Goal: Task Accomplishment & Management: Use online tool/utility

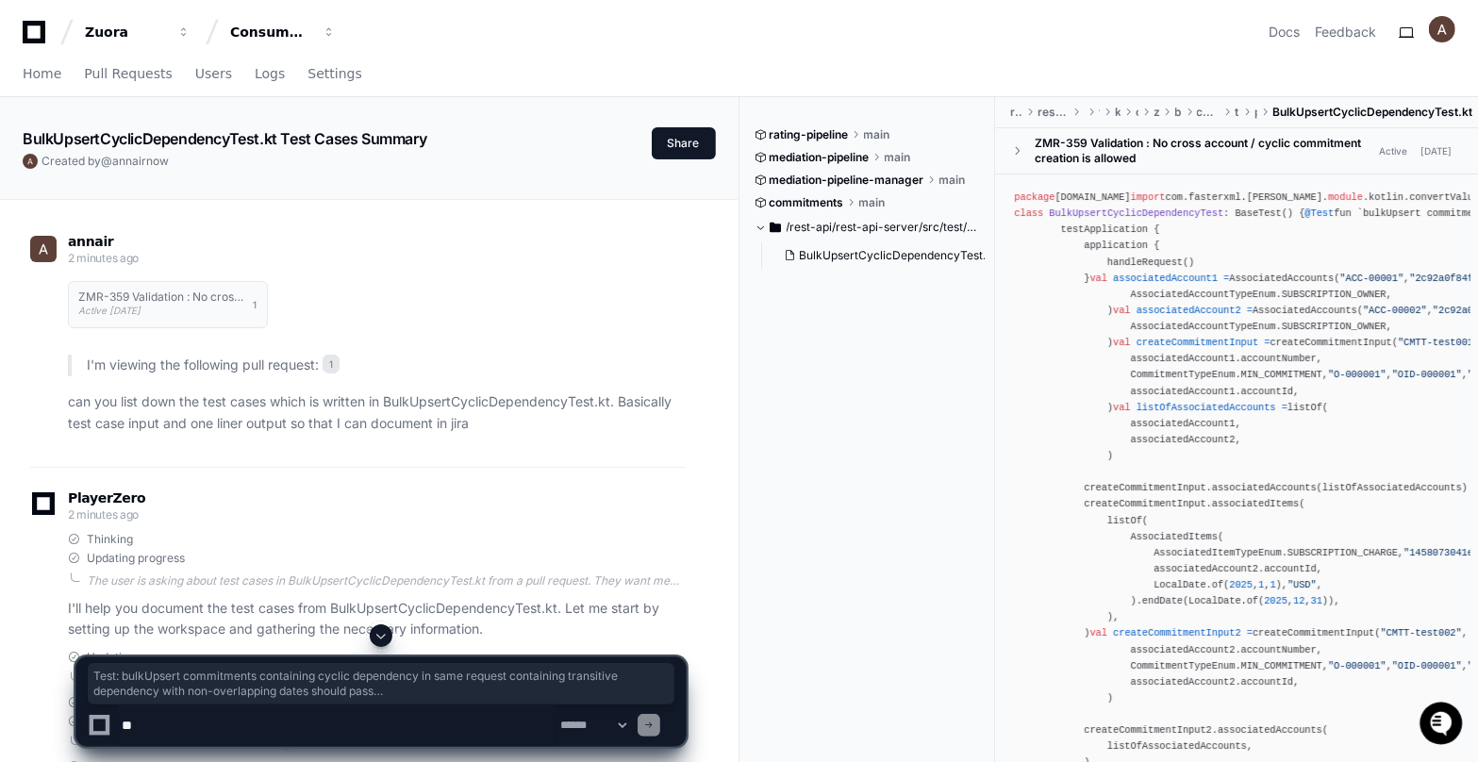
scroll to position [15840, 0]
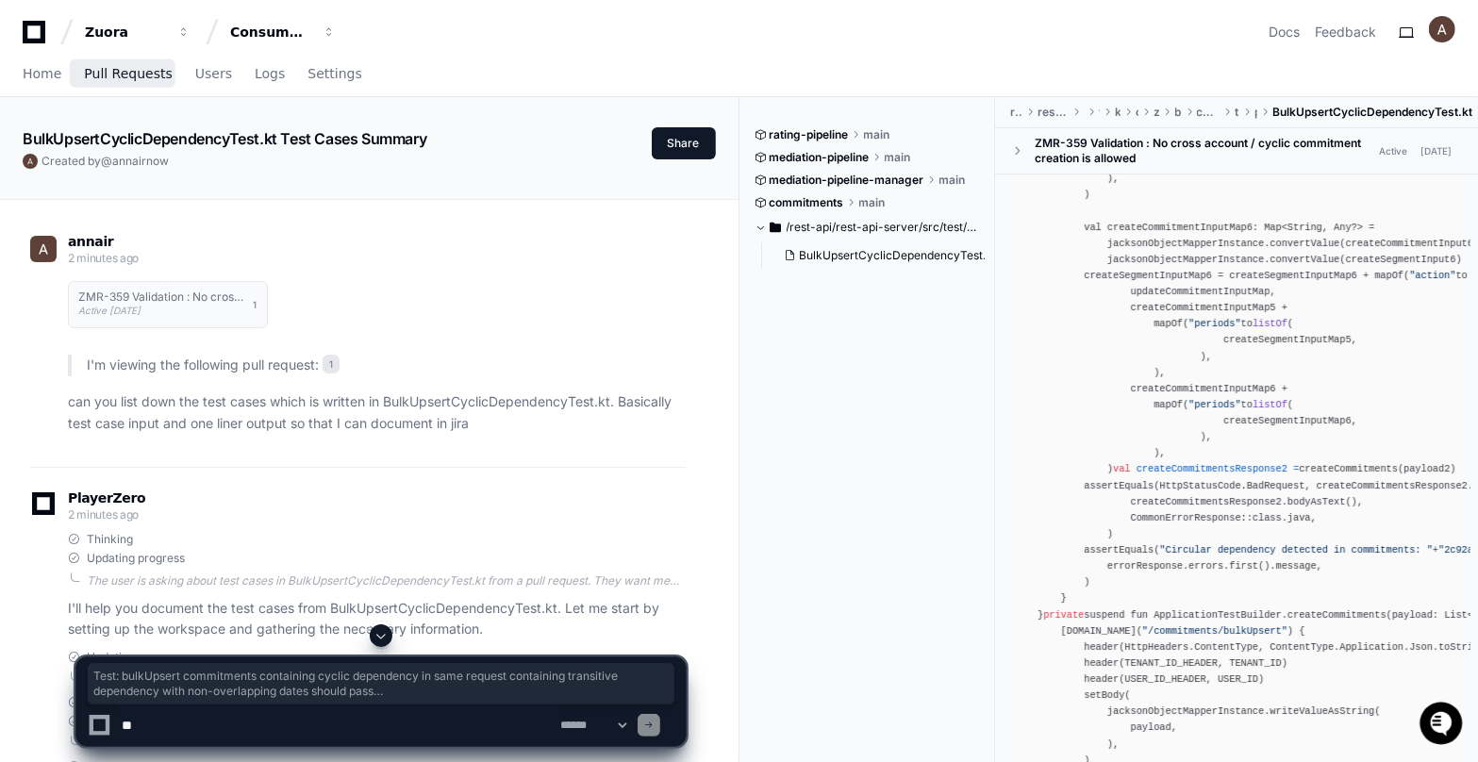
click at [141, 76] on span "Pull Requests" at bounding box center [128, 73] width 88 height 11
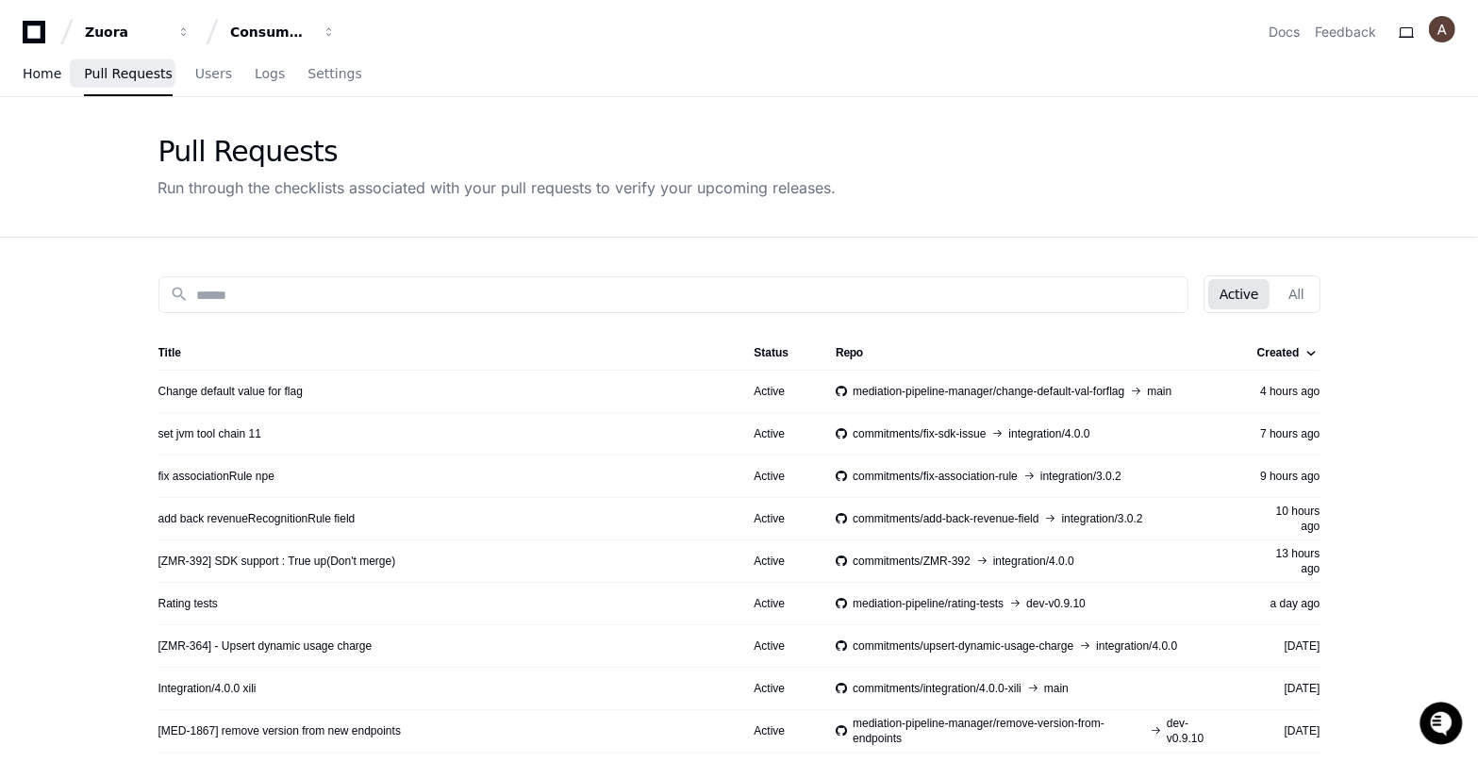
click at [48, 79] on span "Home" at bounding box center [42, 73] width 39 height 11
click at [47, 81] on link "Home" at bounding box center [42, 74] width 39 height 43
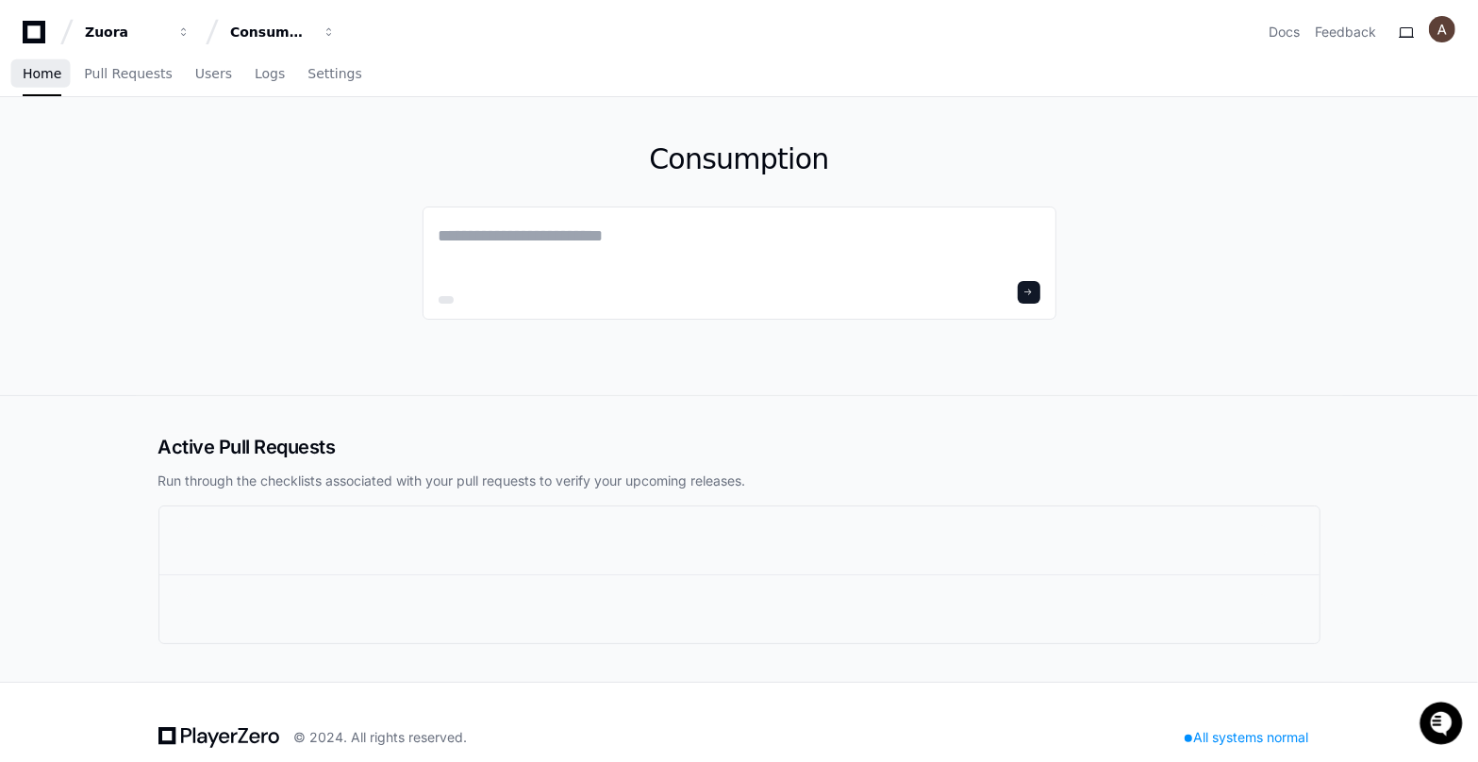
click at [47, 81] on link "Home" at bounding box center [42, 74] width 39 height 43
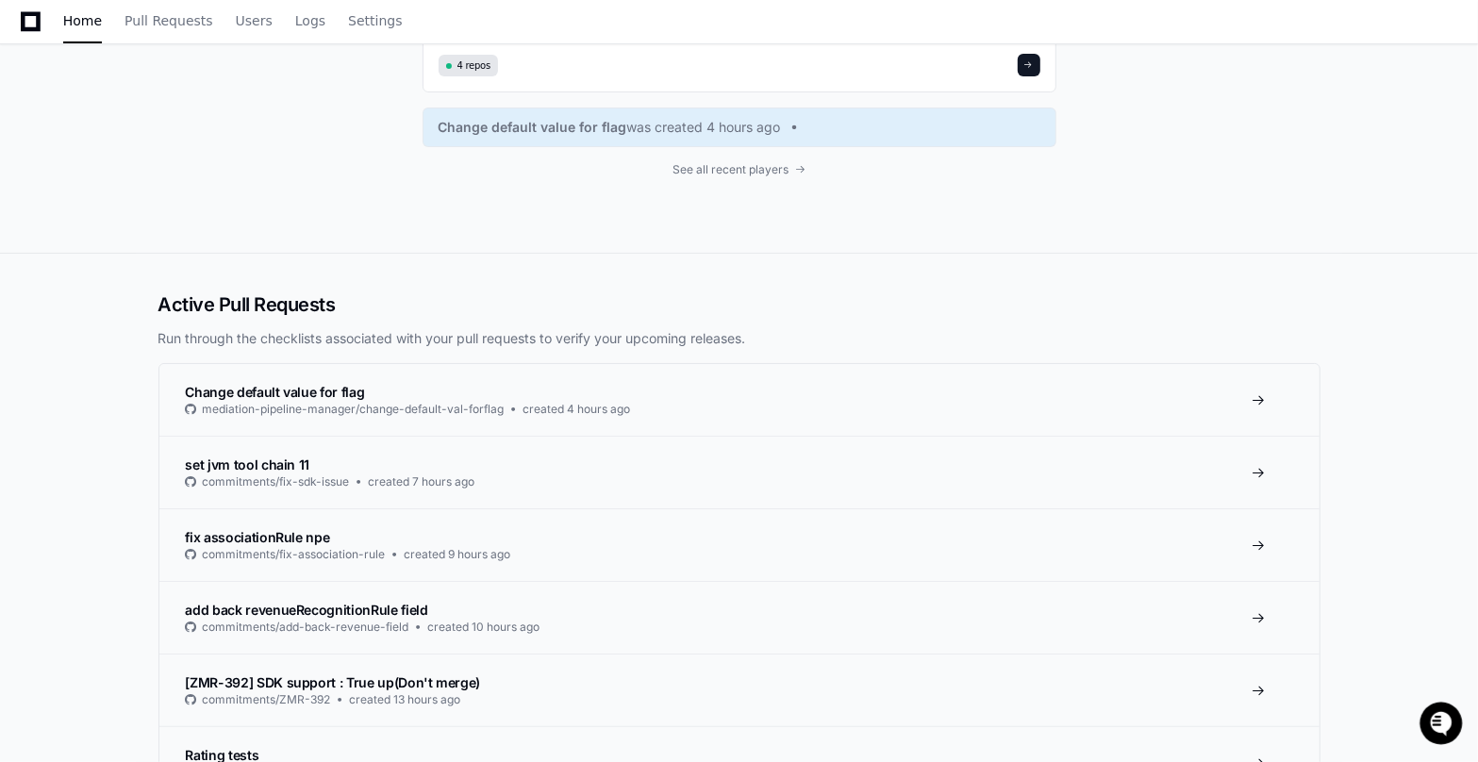
scroll to position [229, 0]
click at [294, 462] on span "set jvm tool chain 11" at bounding box center [248, 463] width 125 height 16
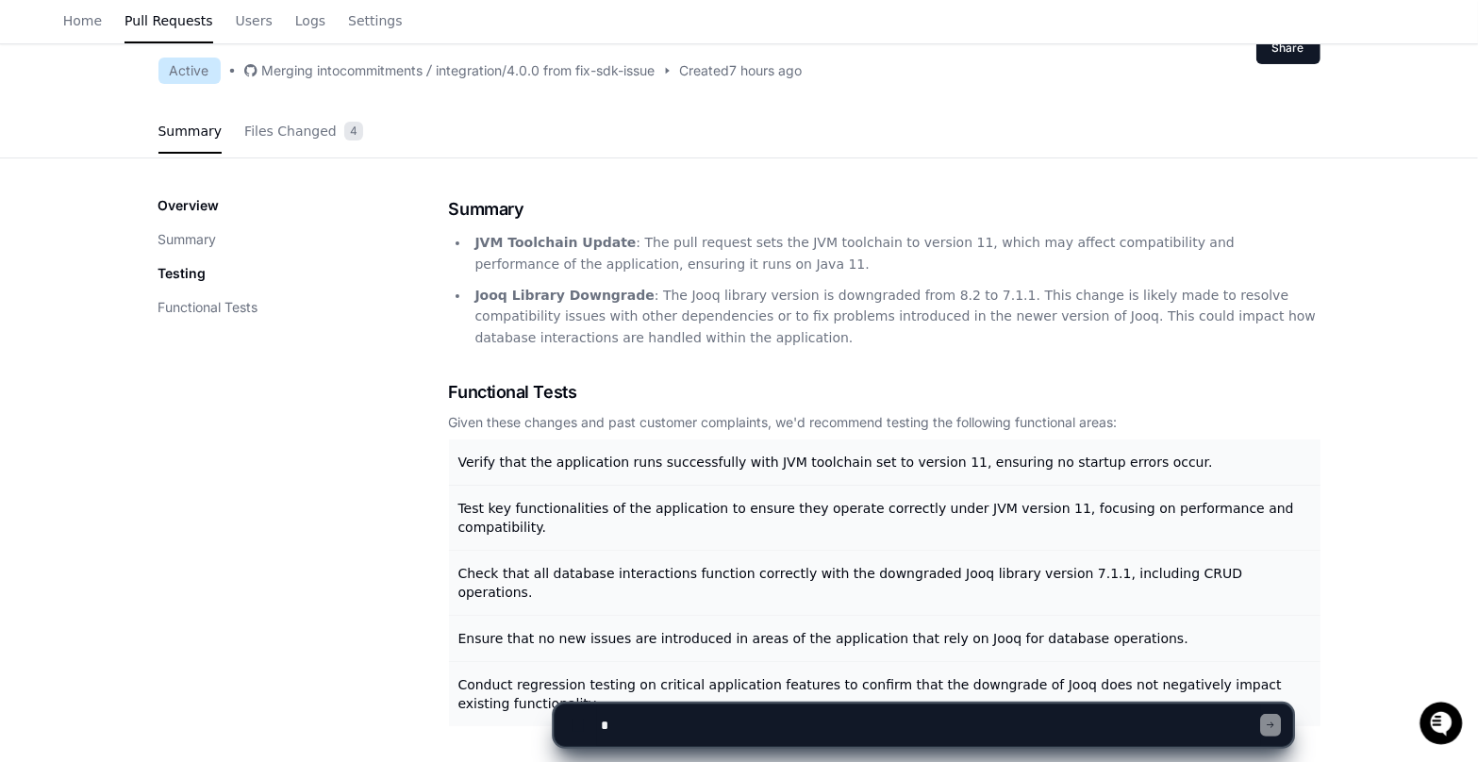
scroll to position [135, 0]
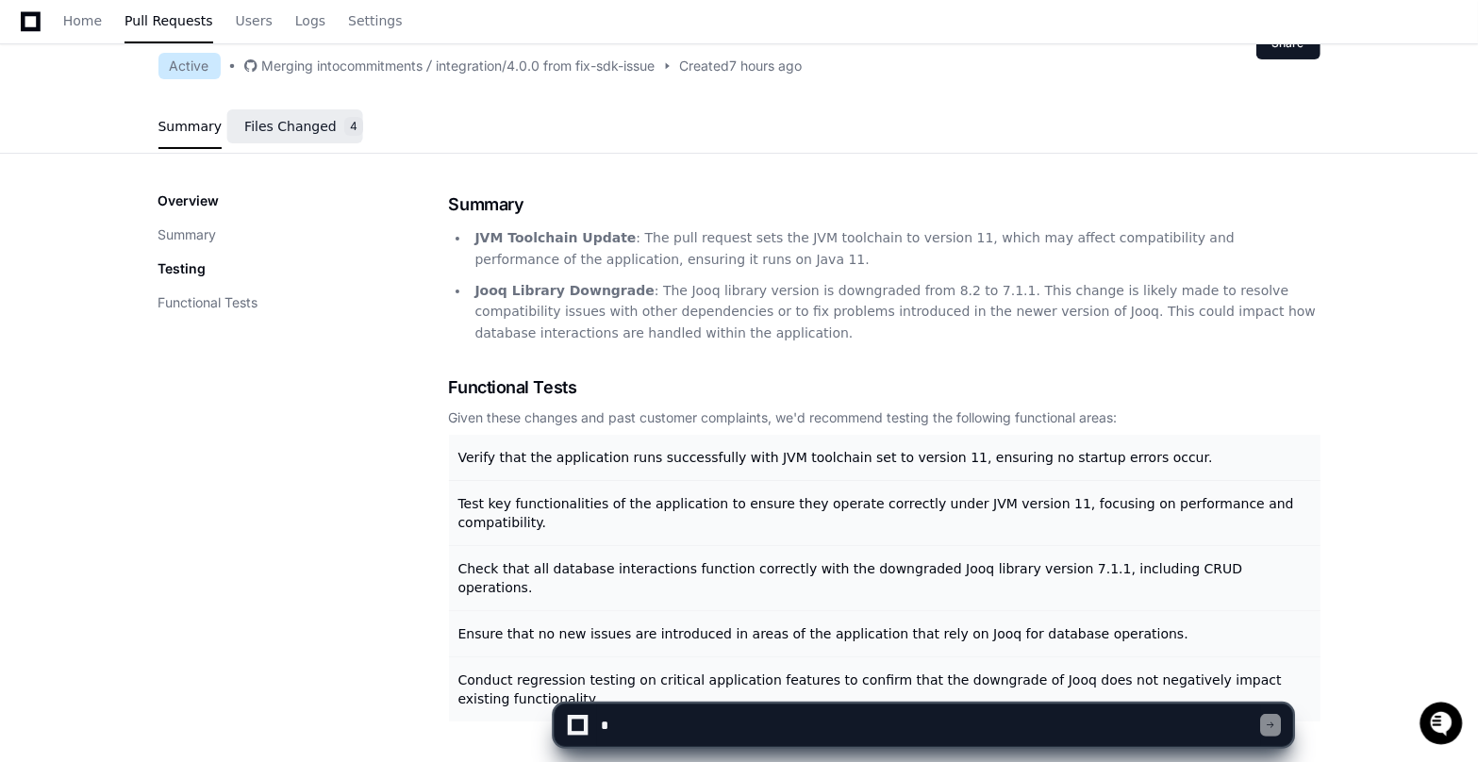
click at [310, 144] on link "Files Changed 4" at bounding box center [303, 127] width 119 height 51
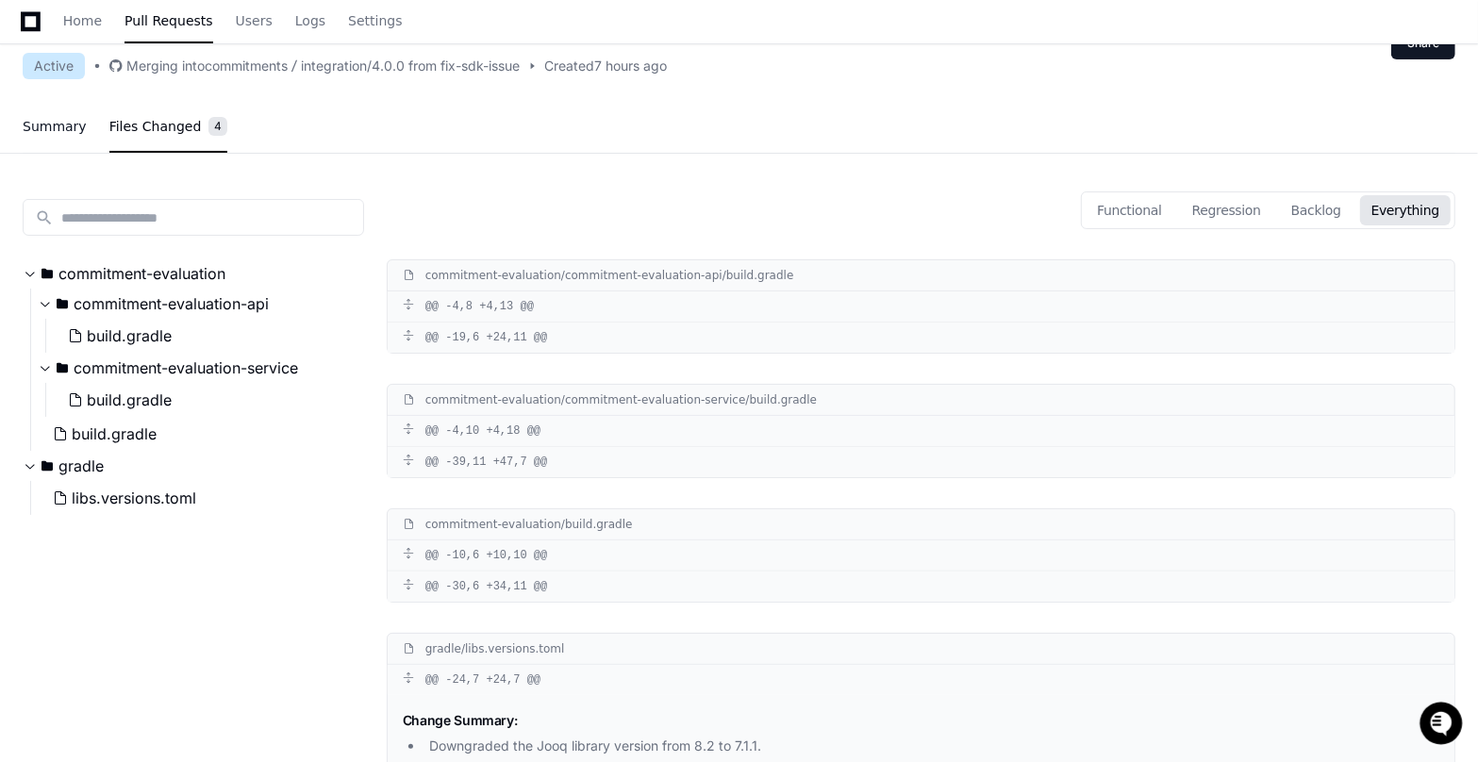
click at [66, 137] on link "Summary" at bounding box center [55, 127] width 64 height 43
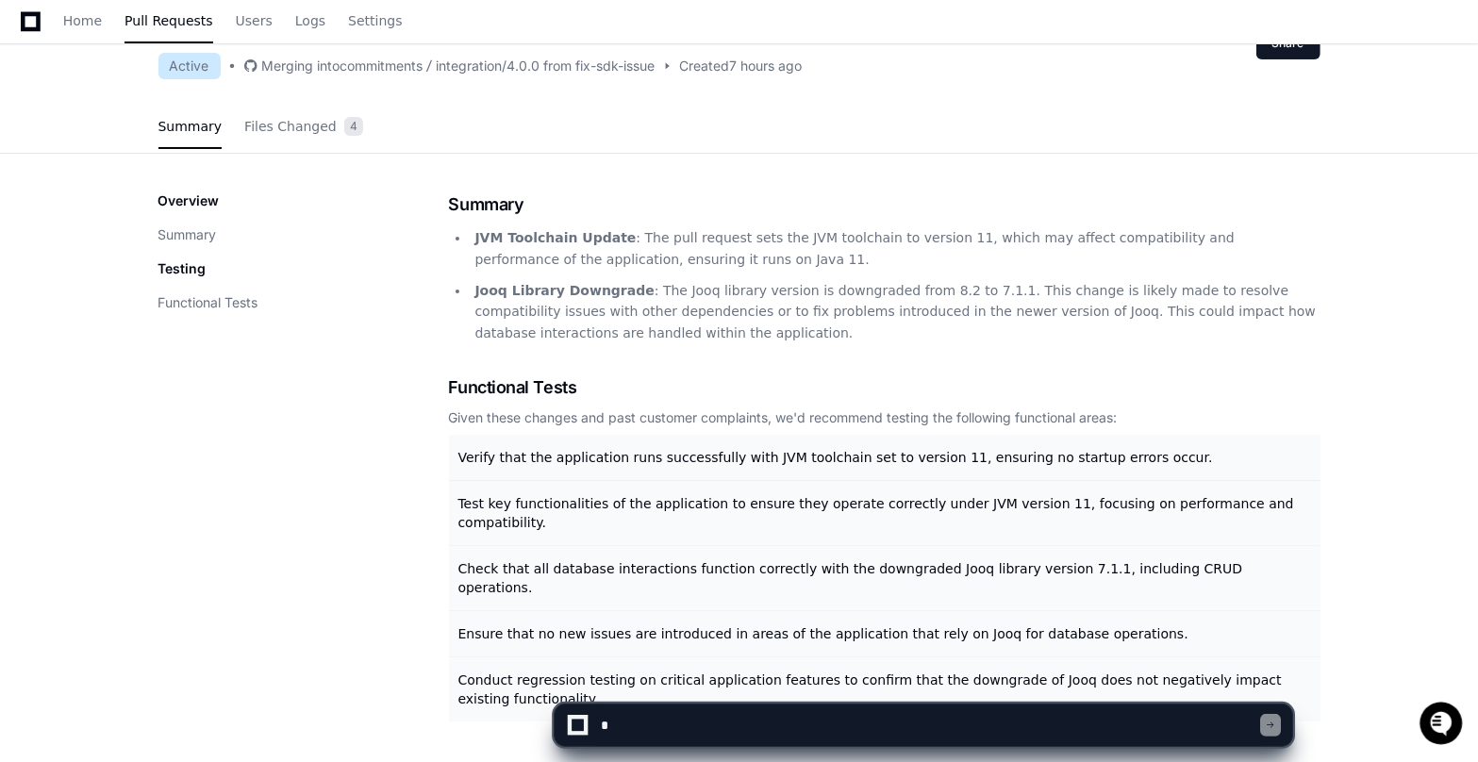
click at [692, 735] on textarea at bounding box center [929, 726] width 664 height 42
type textarea "**********"
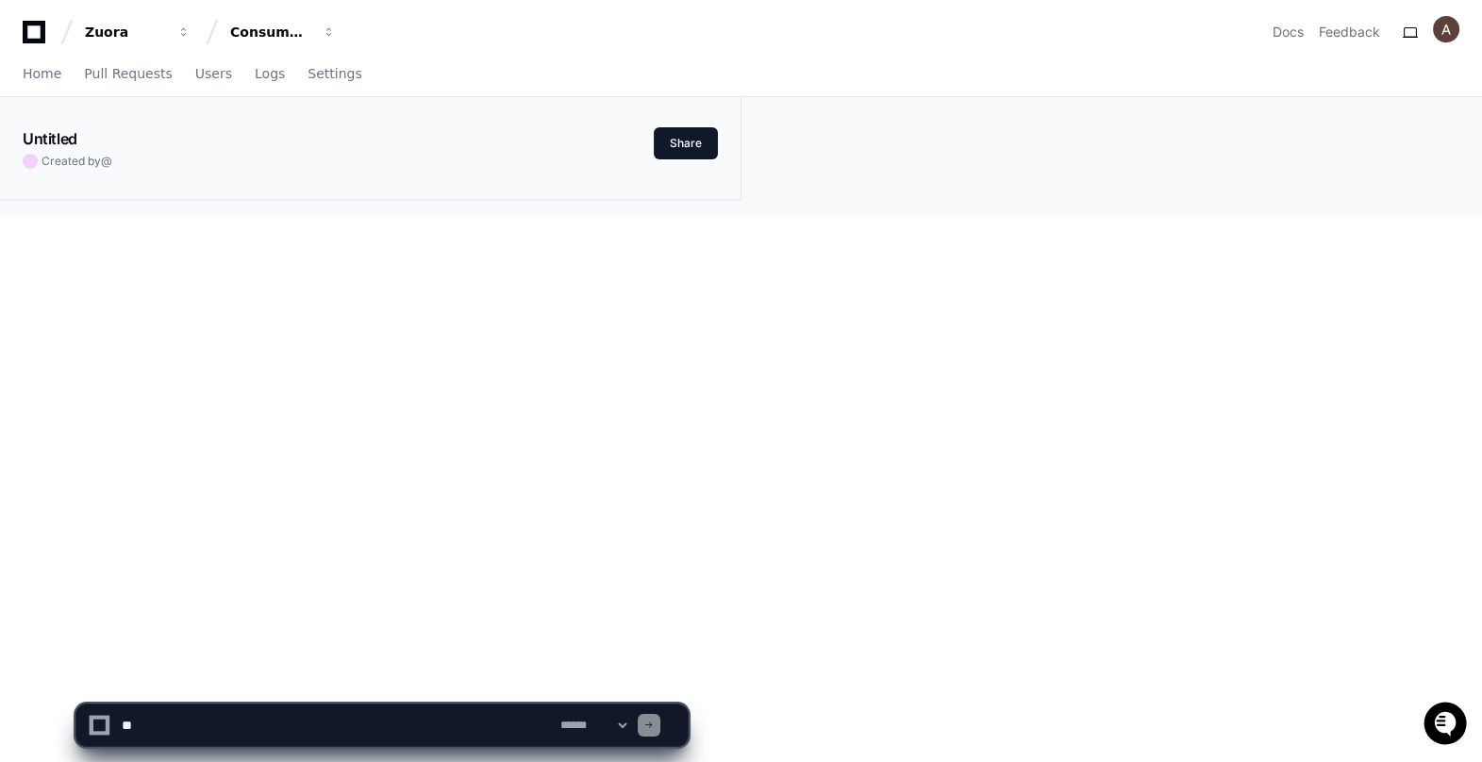
click at [257, 97] on div "Untitled Created by @ Share" at bounding box center [370, 133] width 741 height 72
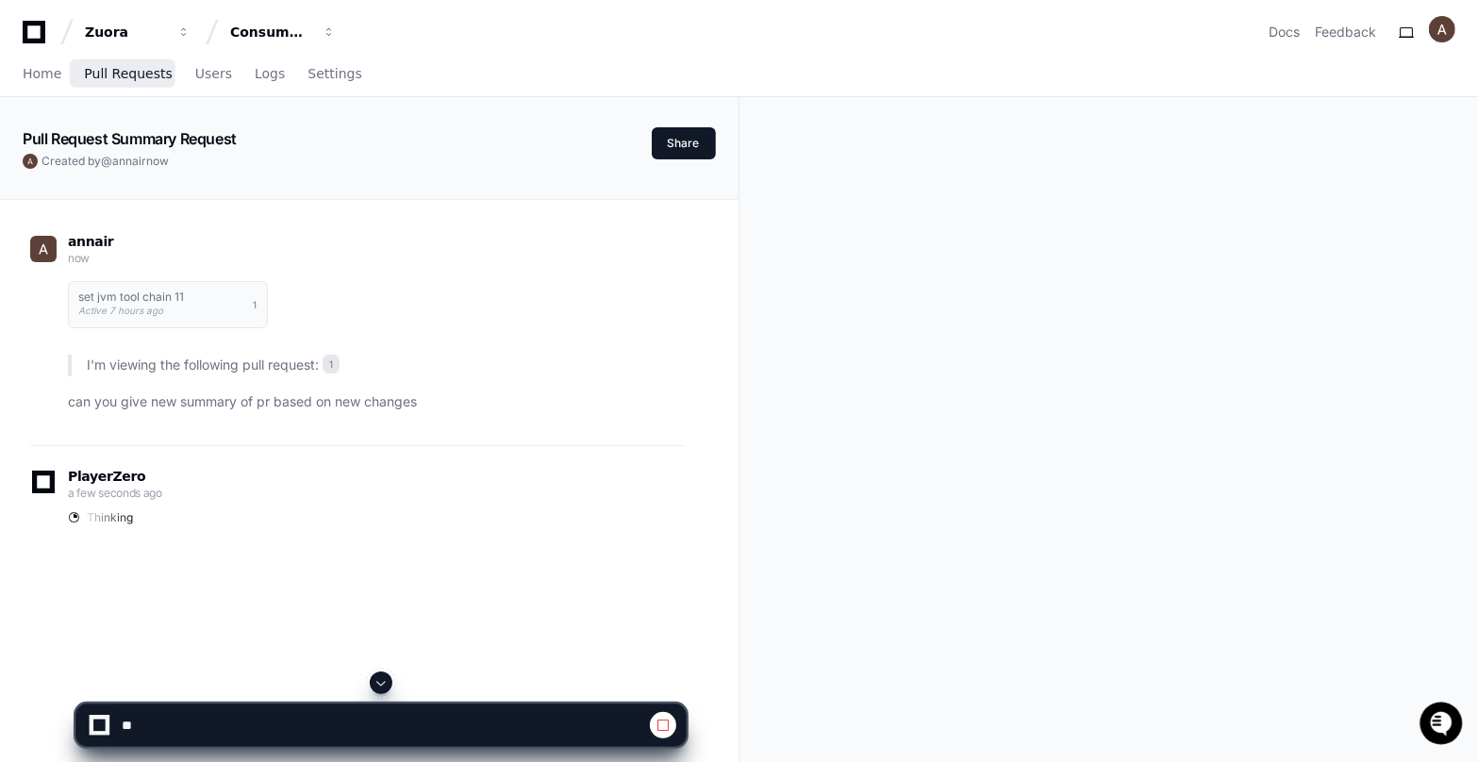
click at [144, 80] on link "Pull Requests" at bounding box center [128, 74] width 88 height 43
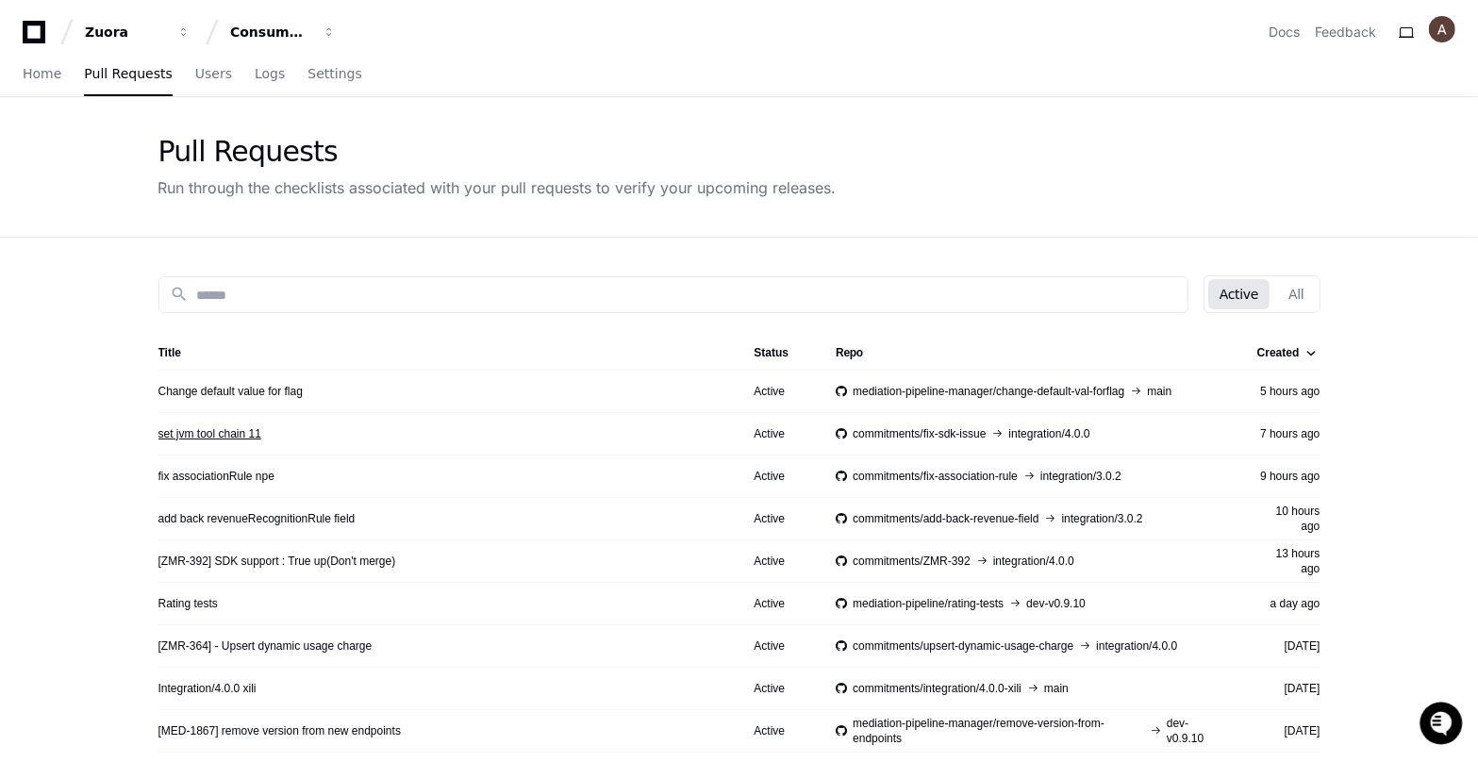
click at [238, 435] on link "set jvm tool chain 11" at bounding box center [209, 433] width 103 height 15
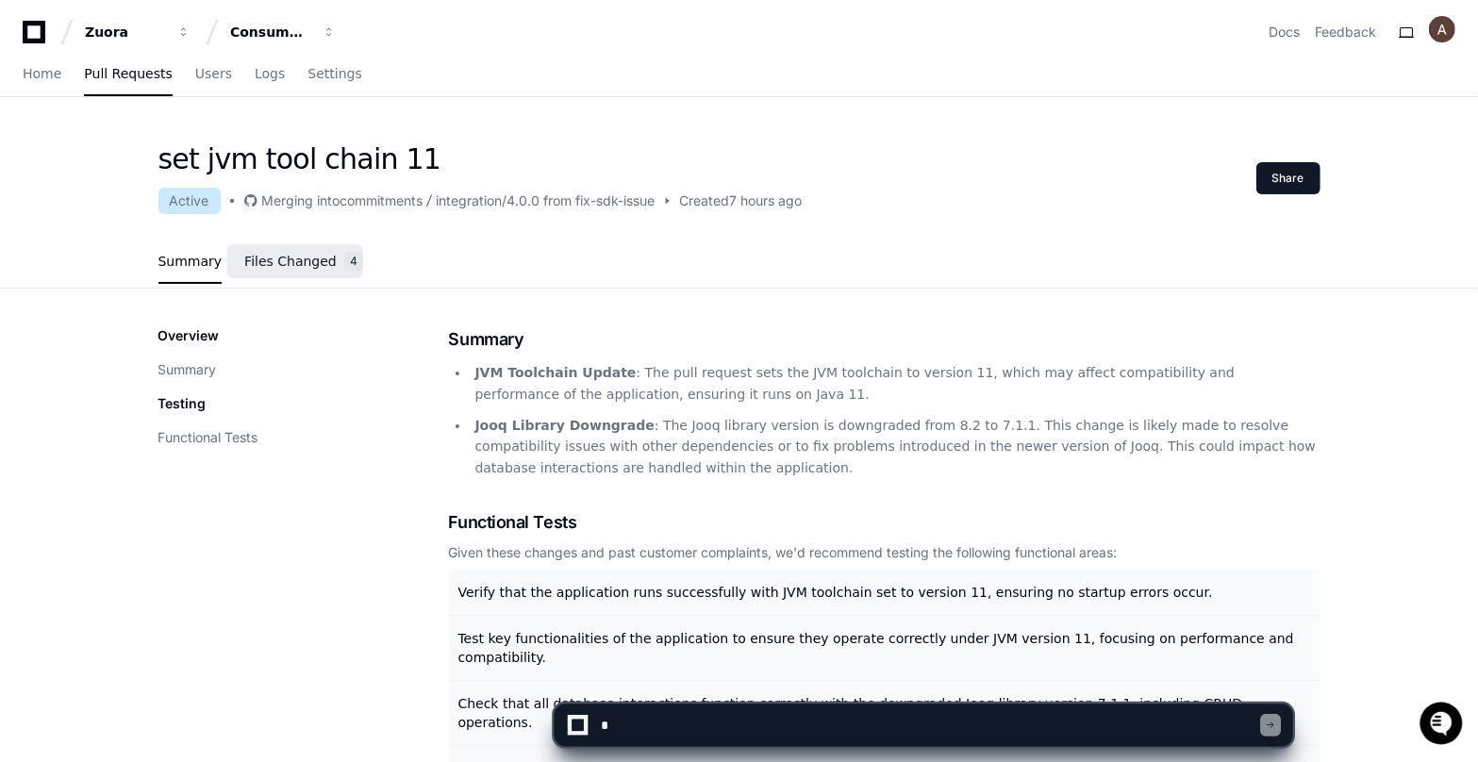
click at [327, 256] on link "Files Changed 4" at bounding box center [303, 262] width 119 height 51
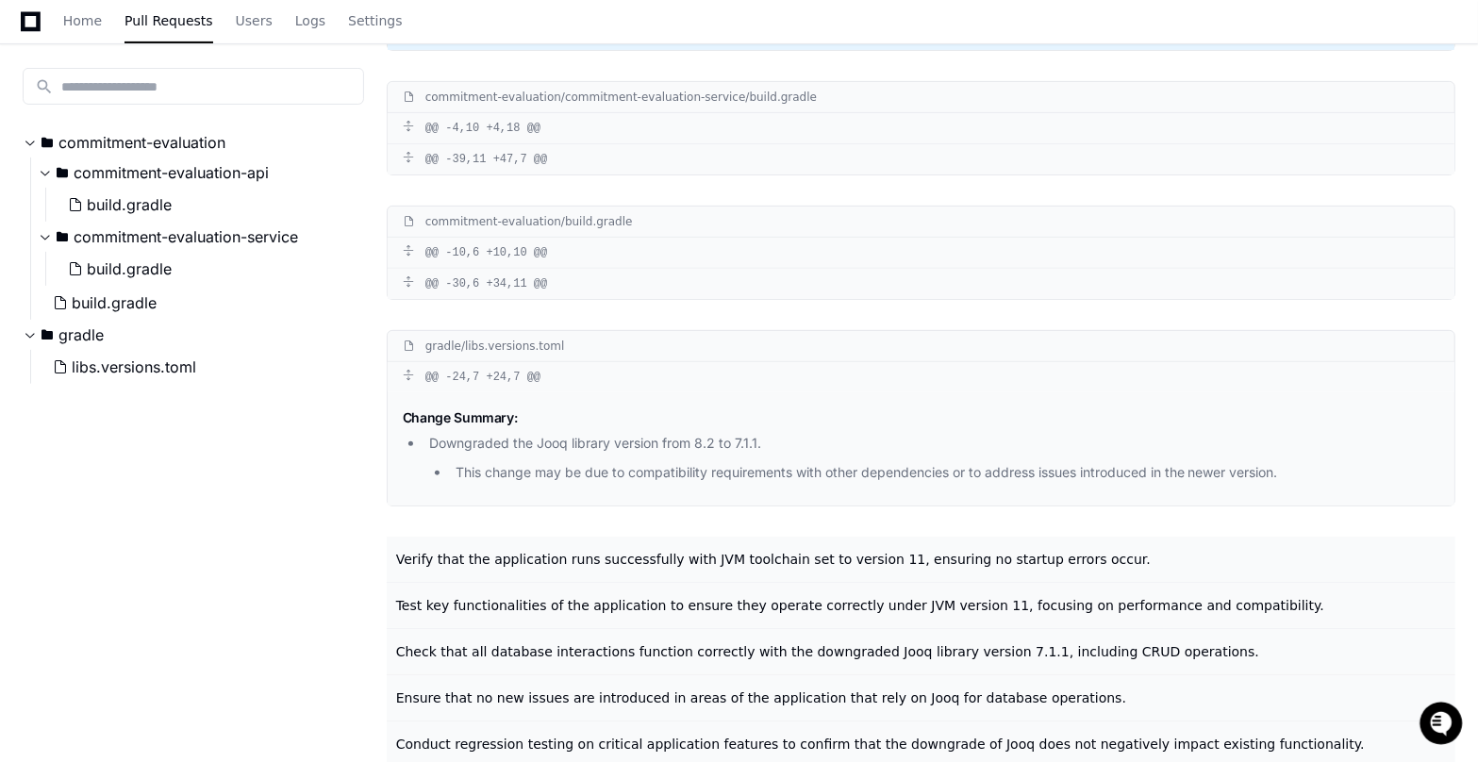
scroll to position [465, 0]
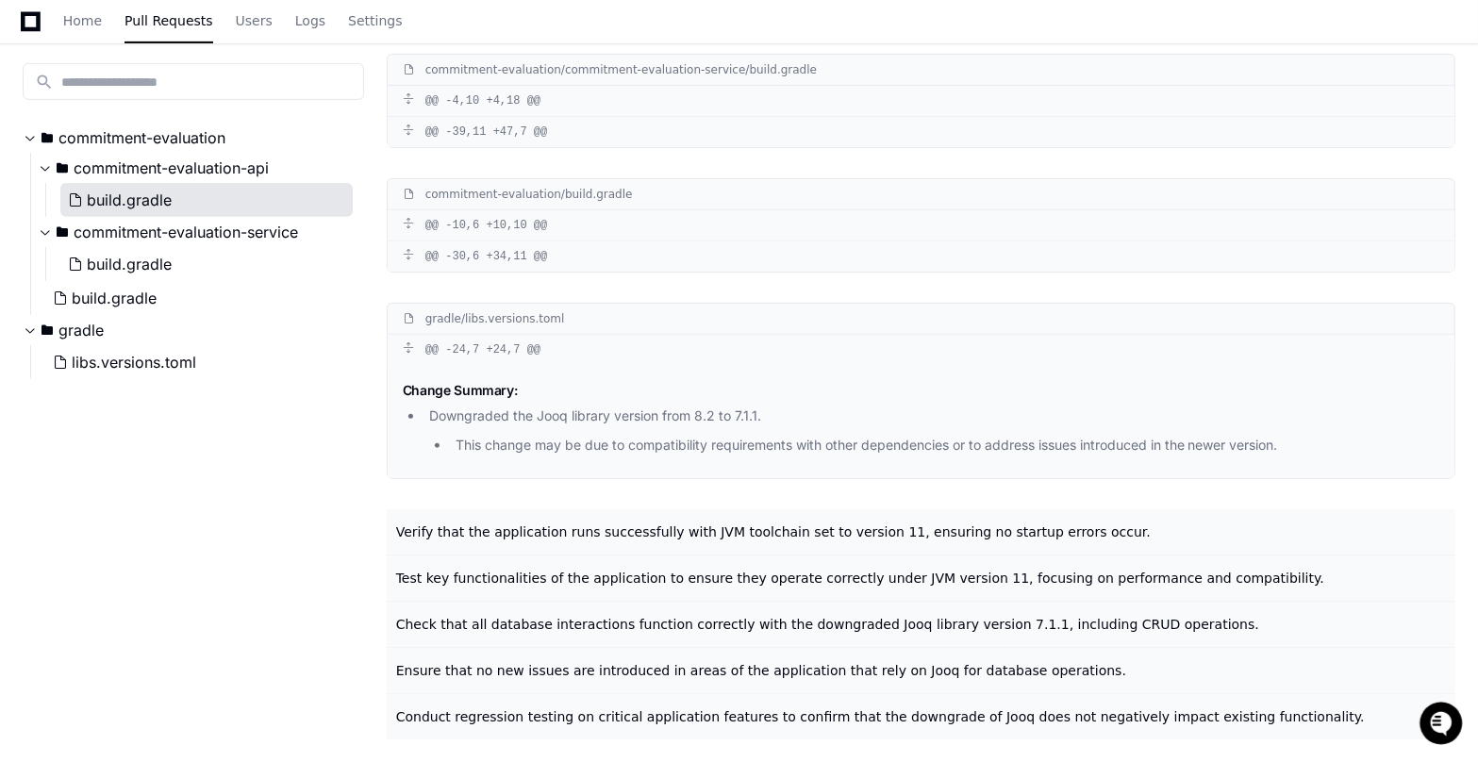
click at [139, 207] on span "build.gradle" at bounding box center [129, 200] width 85 height 23
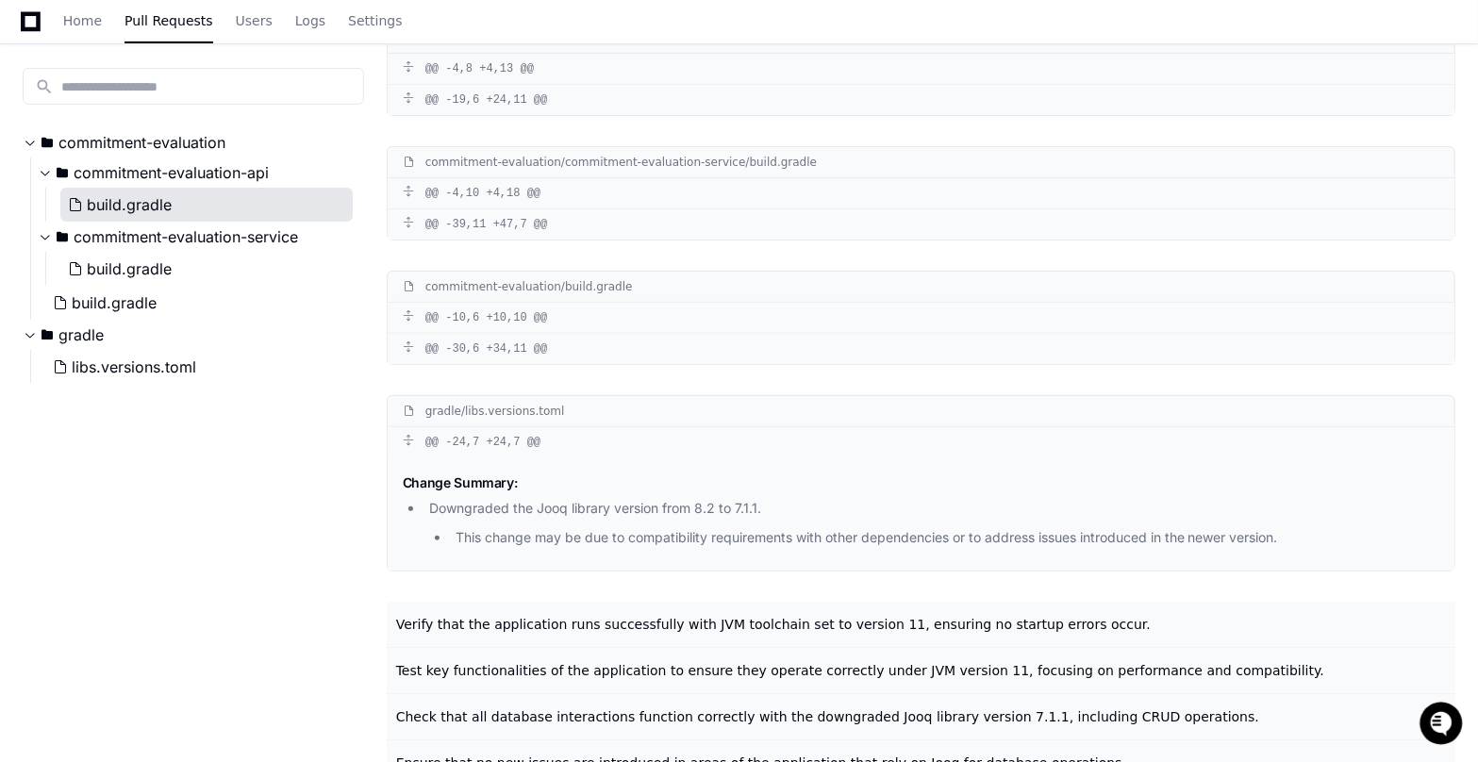
scroll to position [299, 0]
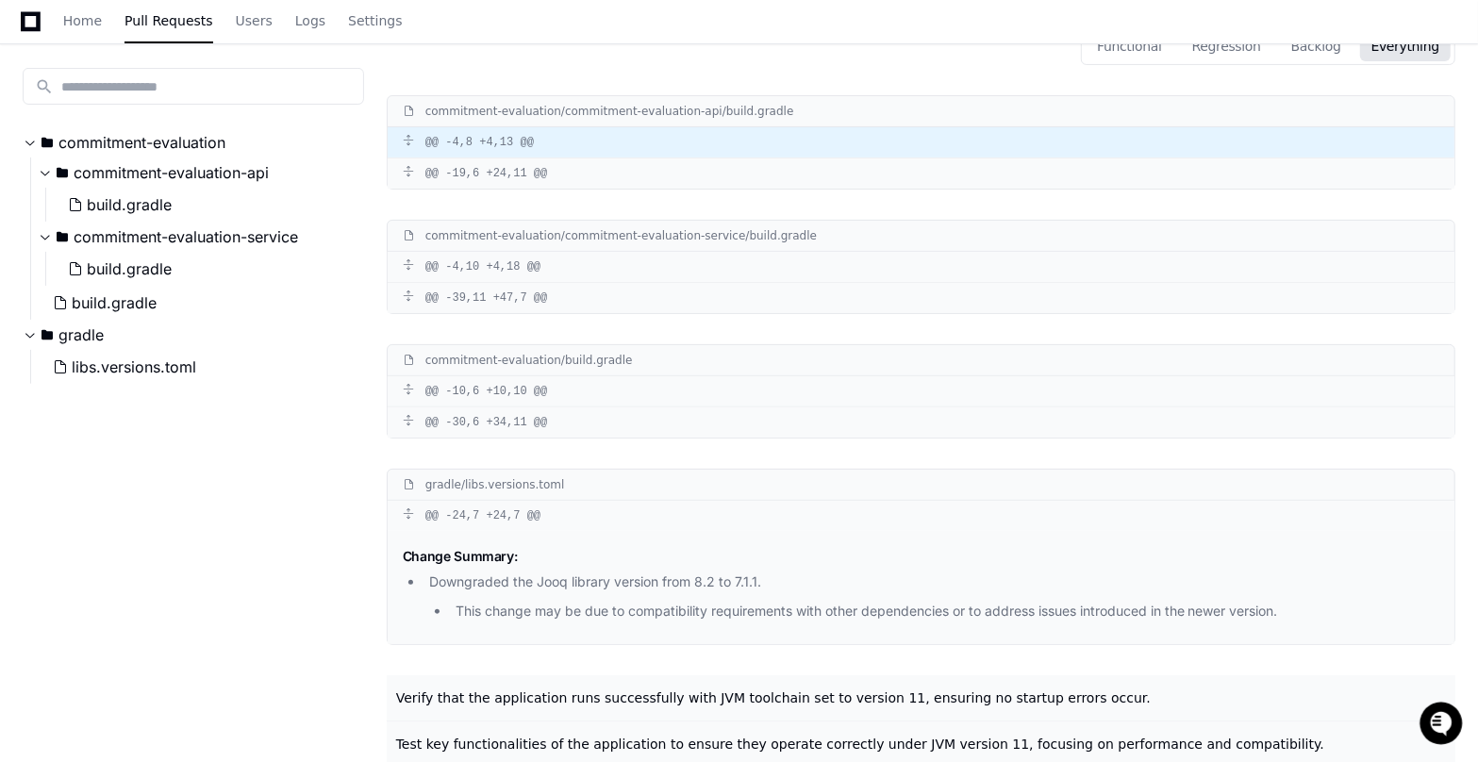
click at [410, 132] on div "@@ -4,8 +4,13 @@" at bounding box center [921, 142] width 1067 height 30
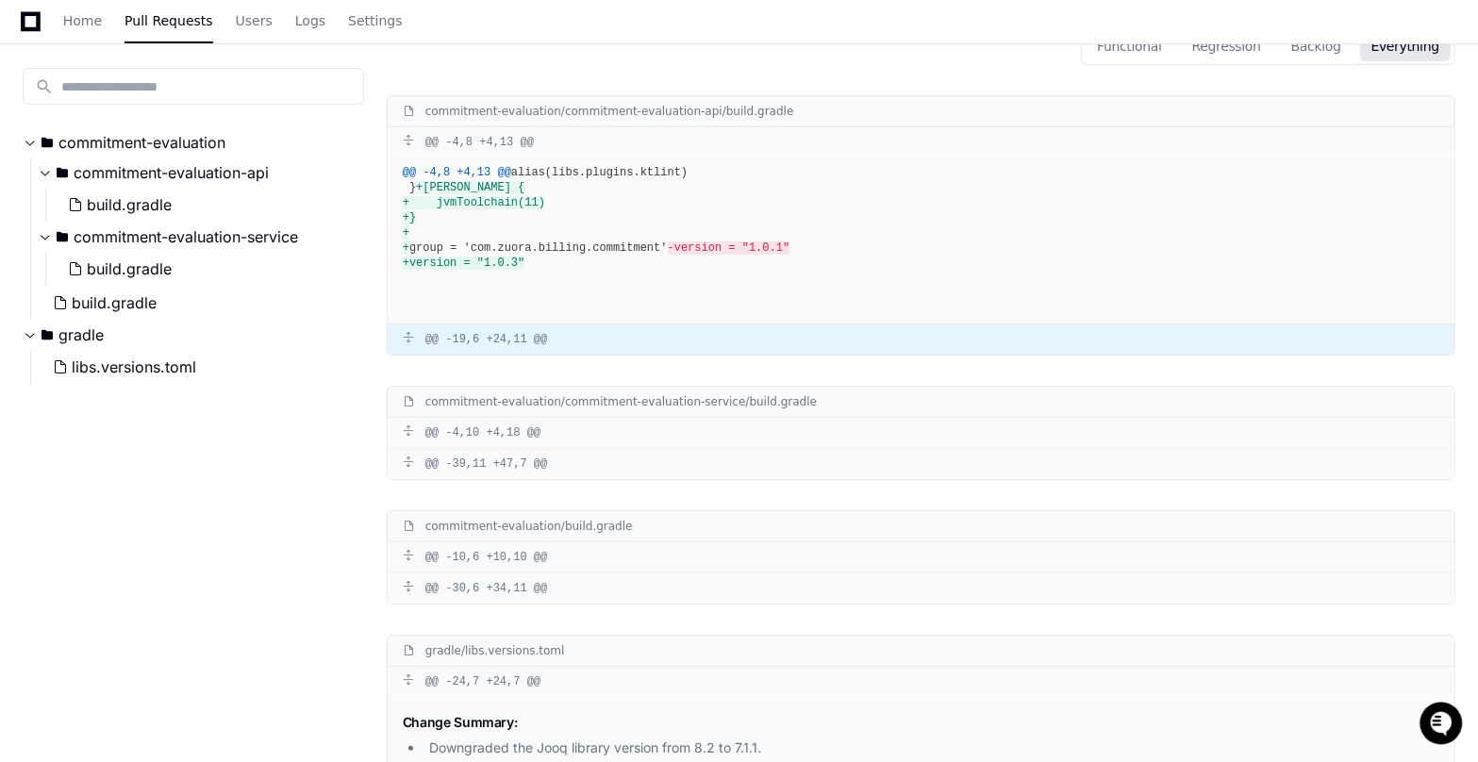
click at [414, 343] on span at bounding box center [408, 337] width 11 height 11
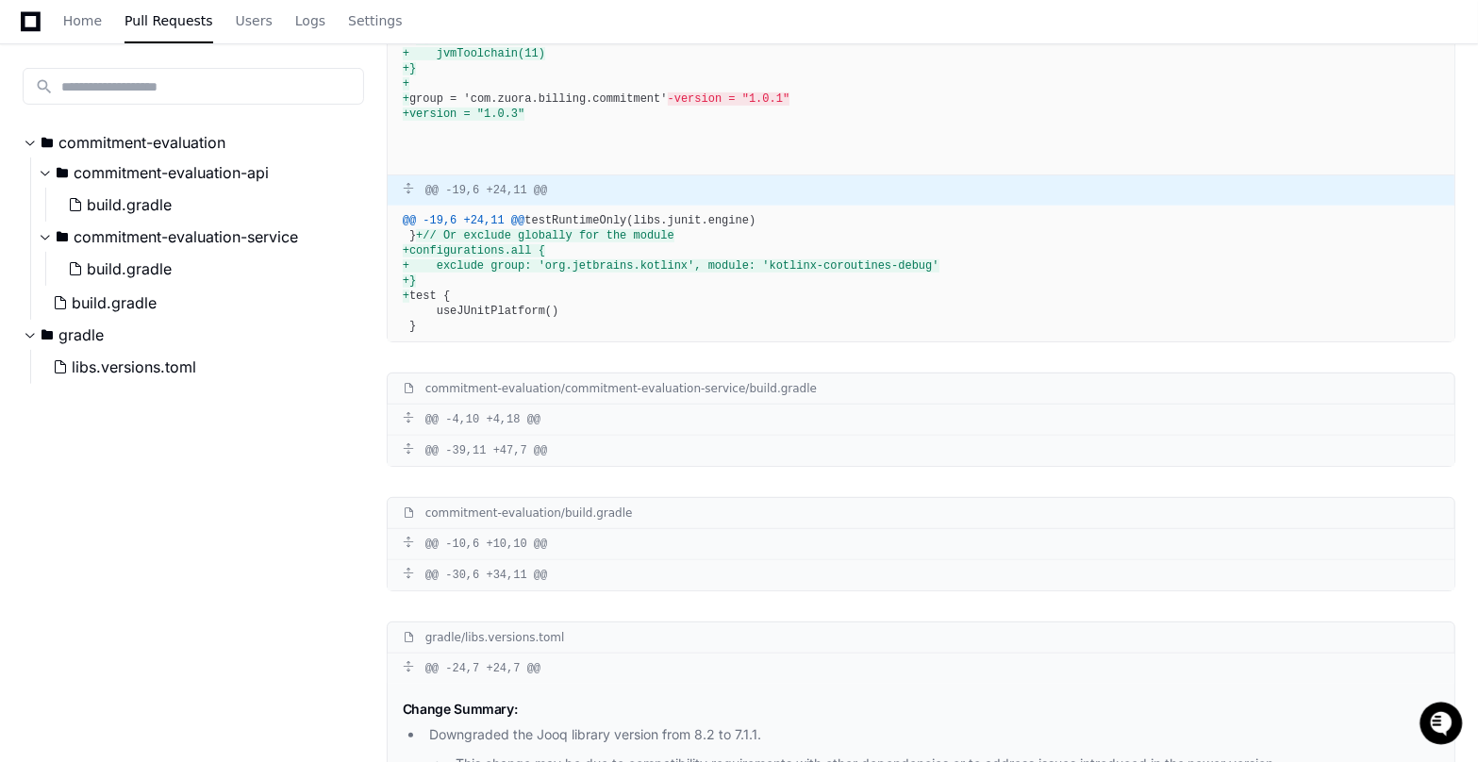
scroll to position [459, 0]
